Goal: Navigation & Orientation: Understand site structure

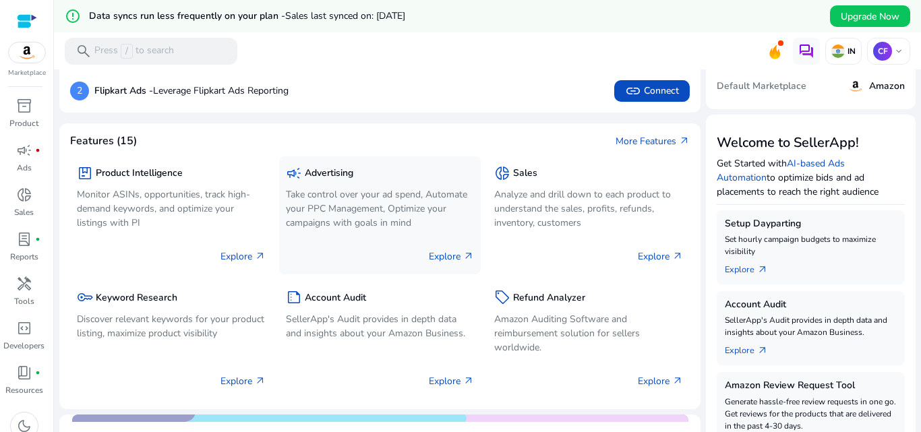
scroll to position [135, 0]
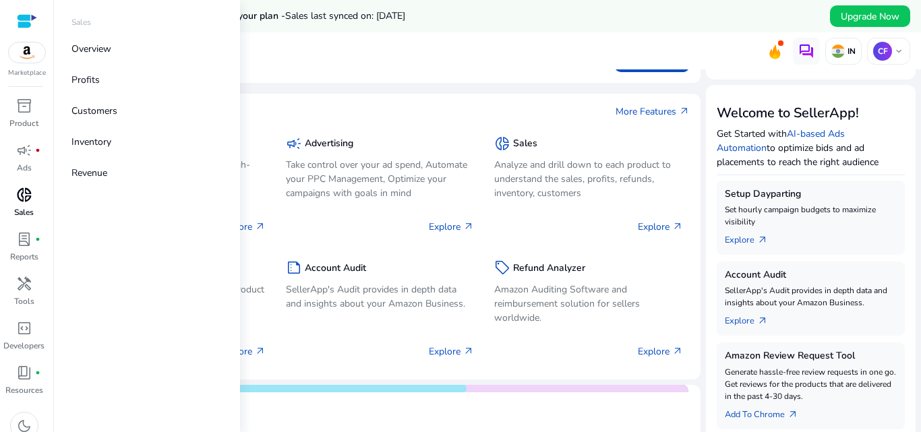
click at [26, 192] on span "donut_small" at bounding box center [24, 195] width 16 height 16
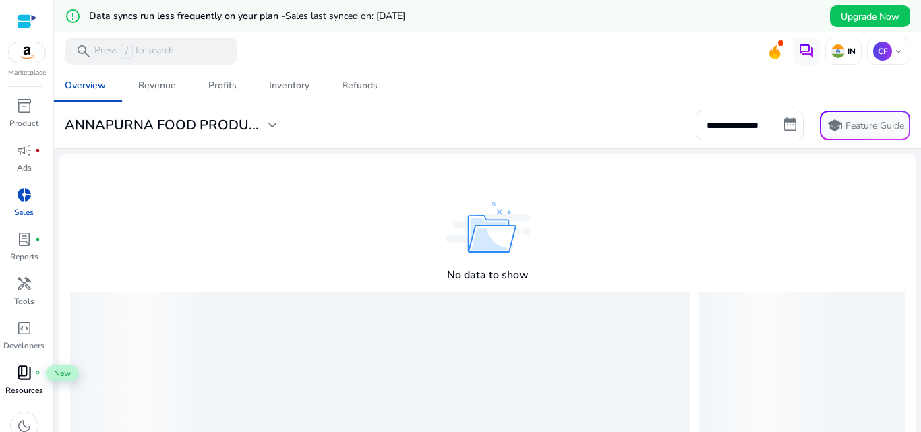
click at [34, 378] on div "book_4 fiber_manual_record" at bounding box center [24, 373] width 38 height 22
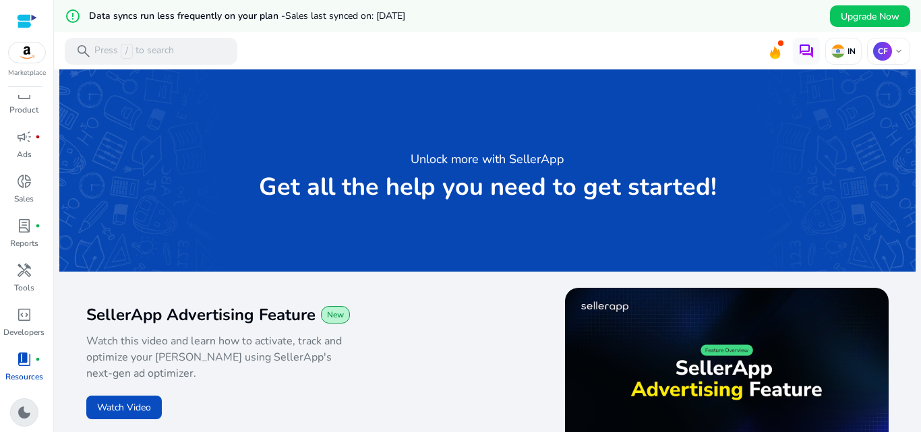
click at [27, 405] on span "dark_mode" at bounding box center [24, 413] width 16 height 16
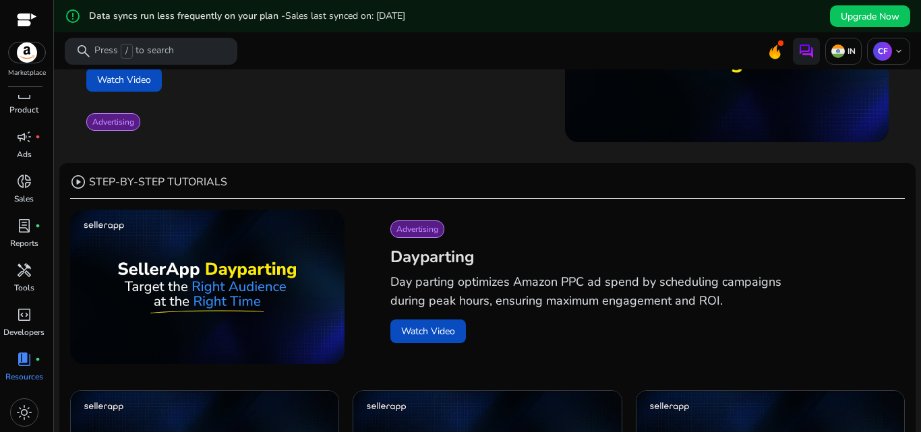
scroll to position [337, 0]
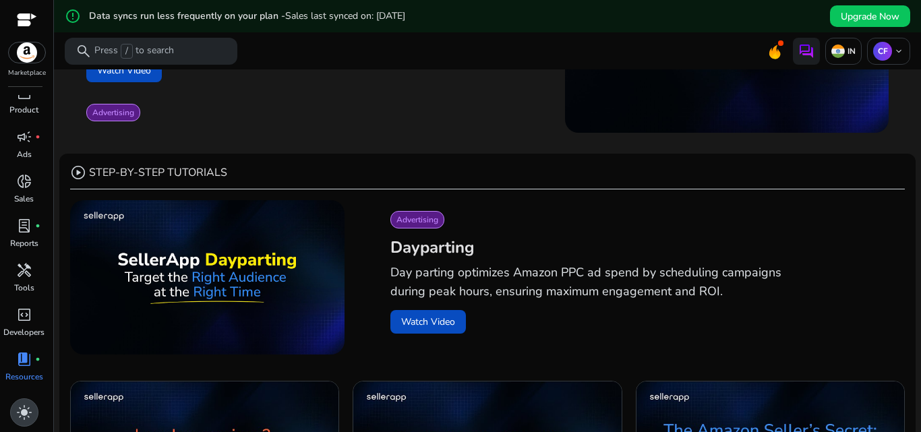
click at [17, 413] on span "light_mode" at bounding box center [24, 413] width 16 height 16
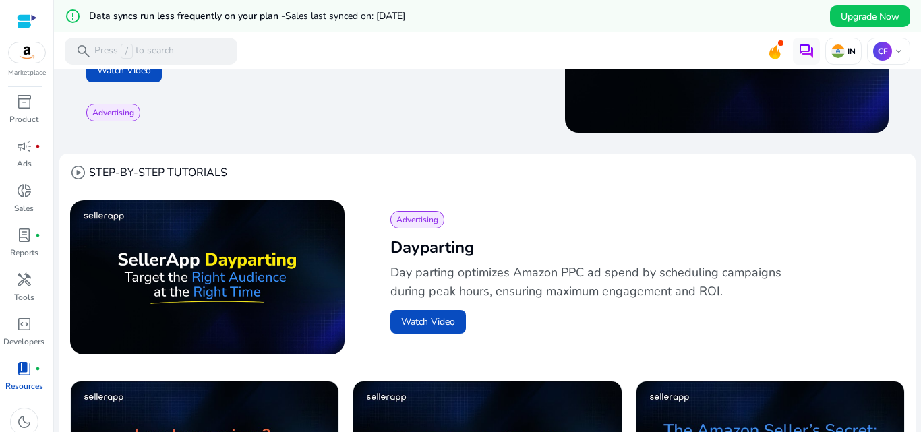
scroll to position [0, 0]
click at [27, 114] on span "inventory_2" at bounding box center [24, 106] width 16 height 16
